Goal: Entertainment & Leisure: Consume media (video, audio)

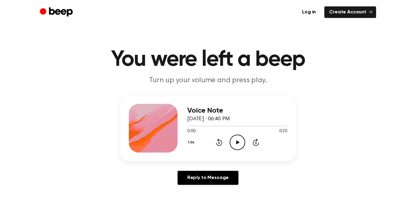
click at [236, 145] on icon "Play Audio" at bounding box center [238, 143] width 16 height 16
click at [232, 156] on div "Voice Note August 19, 2025 · 06:40 PM 0:20 0:20 Your browser does not support t…" at bounding box center [208, 128] width 176 height 66
click at [232, 148] on circle at bounding box center [237, 142] width 15 height 15
click at [234, 135] on icon "Play Audio" at bounding box center [238, 143] width 16 height 16
click at [235, 141] on icon "Play Audio" at bounding box center [238, 143] width 16 height 16
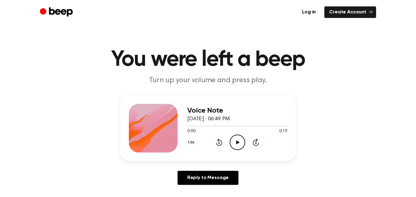
click at [232, 140] on icon "Play Audio" at bounding box center [238, 143] width 16 height 16
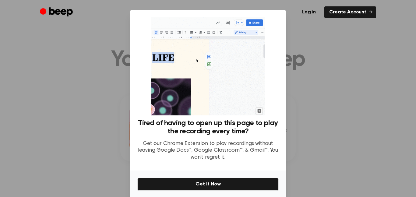
click at [306, 82] on div at bounding box center [208, 98] width 416 height 197
click at [313, 97] on div at bounding box center [208, 98] width 416 height 197
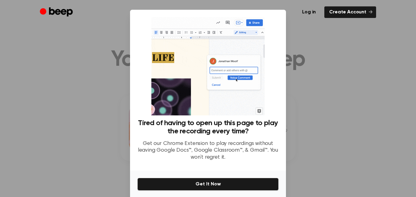
click at [125, 39] on div at bounding box center [208, 98] width 416 height 197
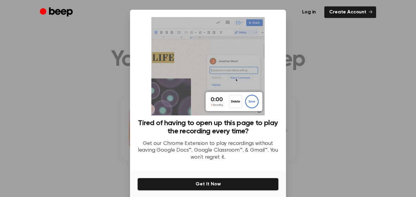
click at [125, 39] on div at bounding box center [208, 98] width 416 height 197
click at [304, 69] on div at bounding box center [208, 98] width 416 height 197
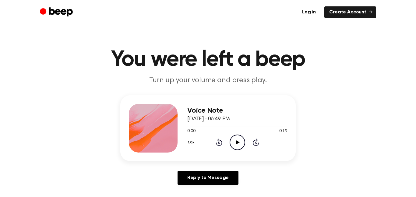
click at [233, 144] on icon "Play Audio" at bounding box center [238, 143] width 16 height 16
click at [232, 145] on icon "Play Audio" at bounding box center [238, 143] width 16 height 16
click at [233, 145] on icon "Play Audio" at bounding box center [238, 143] width 16 height 16
click at [234, 144] on icon "Play Audio" at bounding box center [238, 143] width 16 height 16
click at [230, 139] on icon "Play Audio" at bounding box center [238, 143] width 16 height 16
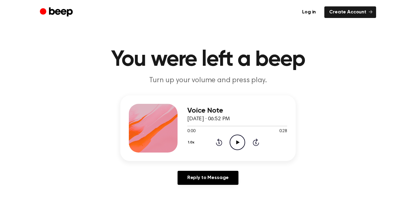
click at [231, 138] on icon "Play Audio" at bounding box center [238, 143] width 16 height 16
click at [231, 143] on icon "Play Audio" at bounding box center [238, 143] width 16 height 16
